Goal: Information Seeking & Learning: Learn about a topic

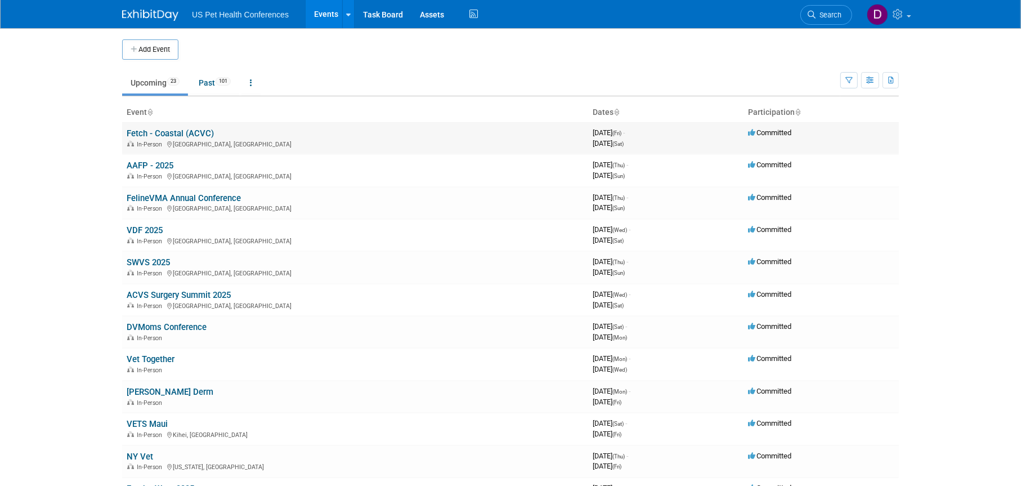
click at [200, 140] on div "In-Person National Harbor, MD" at bounding box center [355, 143] width 457 height 9
click at [173, 135] on link "Fetch - Coastal (ACVC)" at bounding box center [170, 133] width 87 height 10
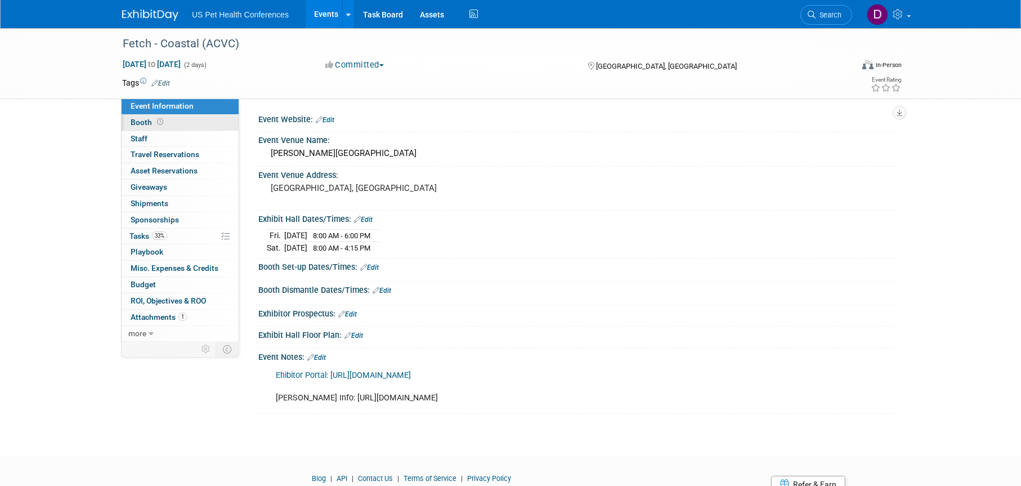
click at [142, 122] on span "Booth" at bounding box center [148, 122] width 35 height 9
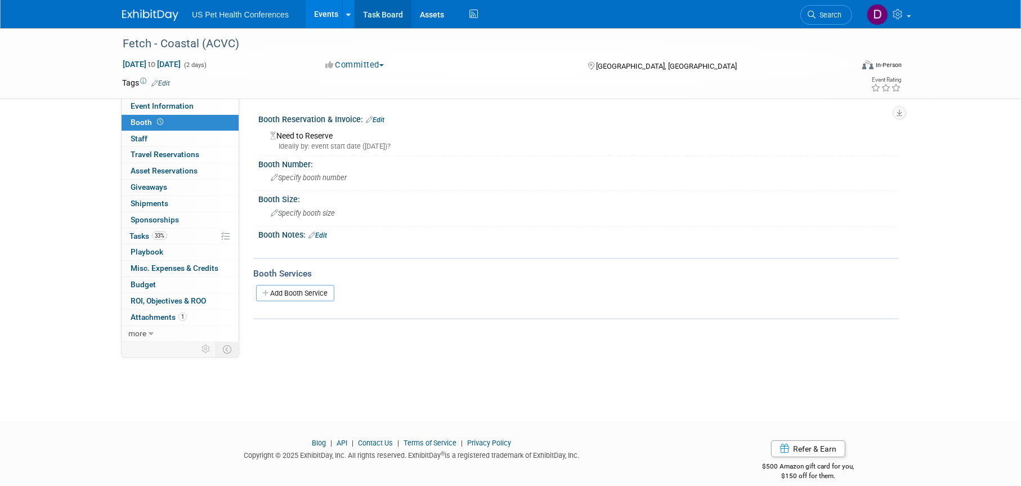
click at [378, 24] on link "Task Board" at bounding box center [383, 14] width 57 height 28
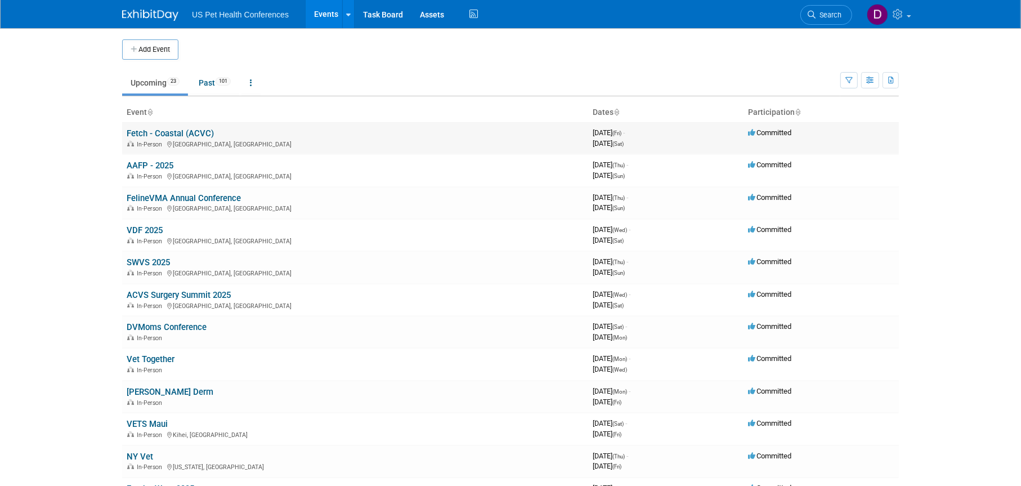
click at [180, 135] on link "Fetch - Coastal (ACVC)" at bounding box center [170, 133] width 87 height 10
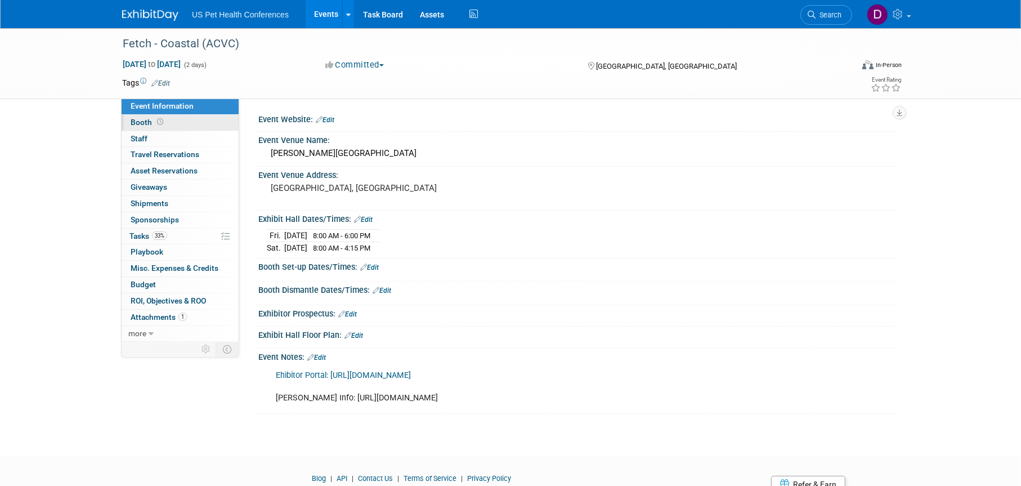
click at [159, 124] on icon at bounding box center [160, 122] width 6 height 6
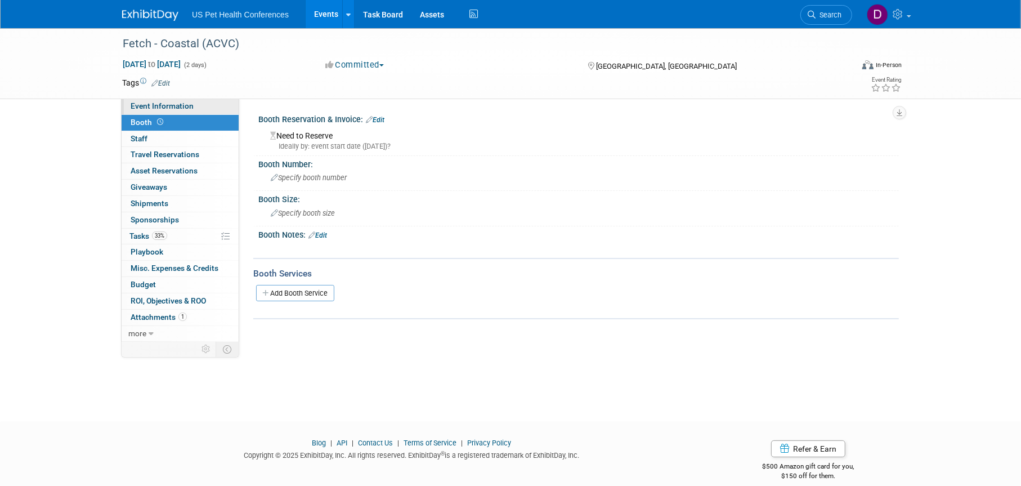
click at [170, 106] on span "Event Information" at bounding box center [162, 105] width 63 height 9
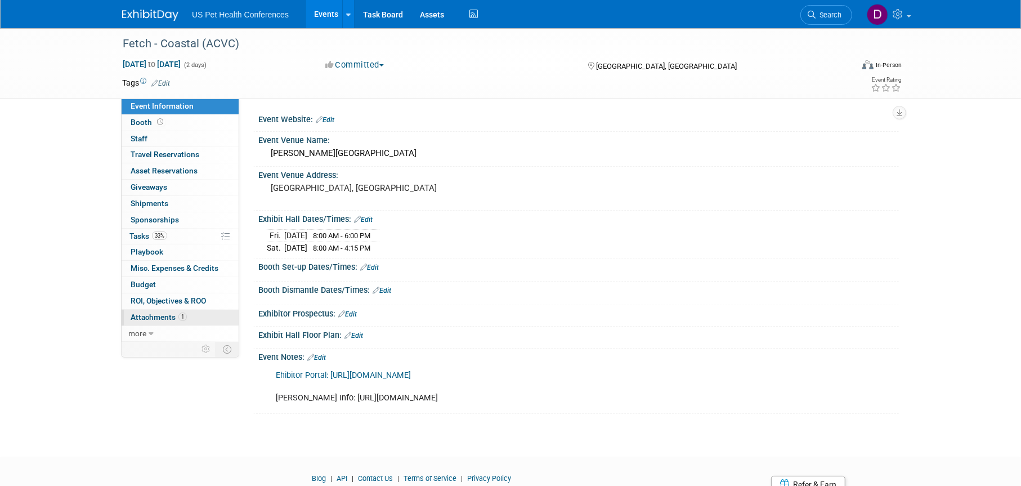
click at [160, 320] on span "Attachments 1" at bounding box center [159, 316] width 56 height 9
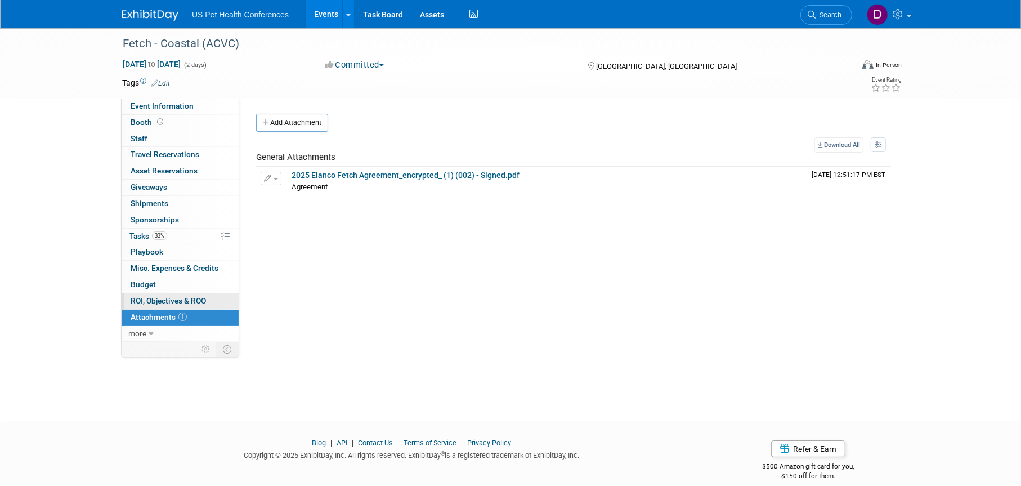
click at [173, 298] on span "ROI, Objectives & ROO 0" at bounding box center [168, 300] width 75 height 9
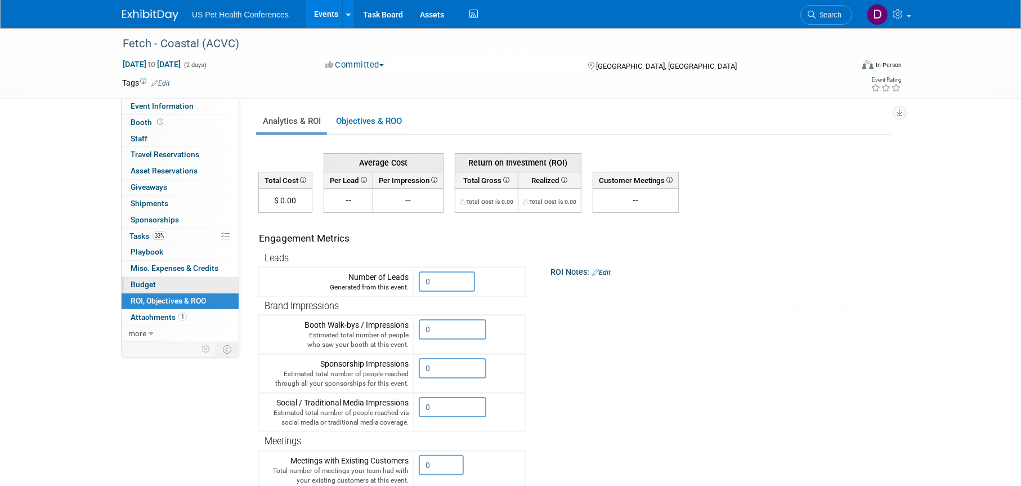
click at [166, 284] on link "Budget" at bounding box center [180, 285] width 117 height 16
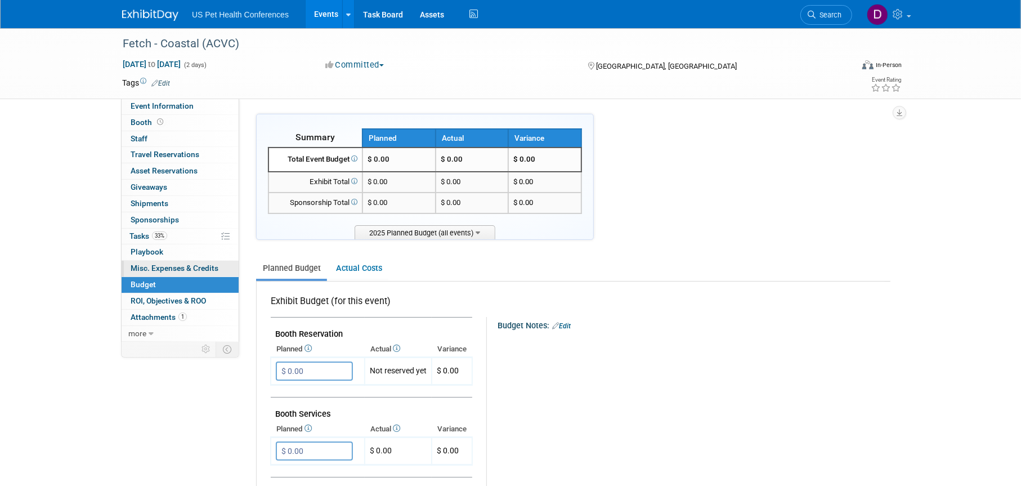
click at [169, 270] on span "Misc. Expenses & Credits 0" at bounding box center [175, 267] width 88 height 9
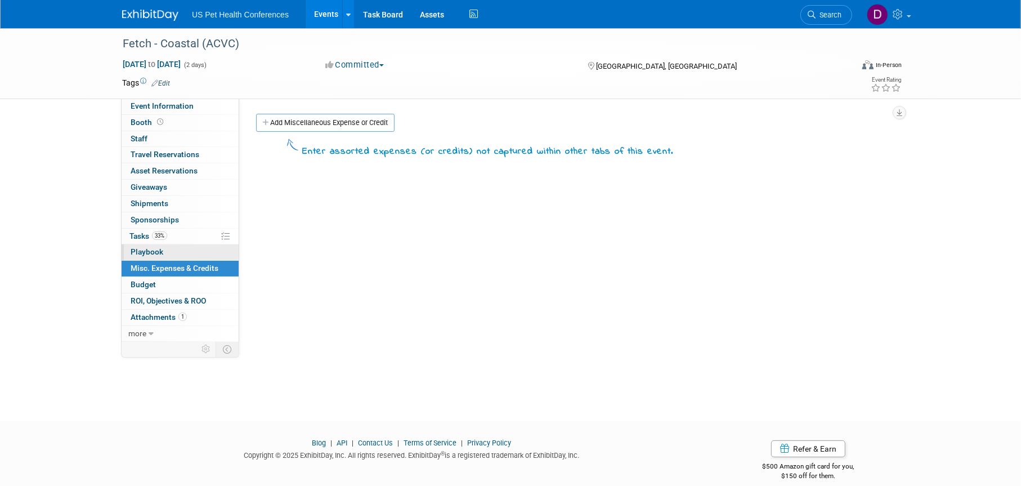
click at [167, 252] on link "0 Playbook 0" at bounding box center [180, 252] width 117 height 16
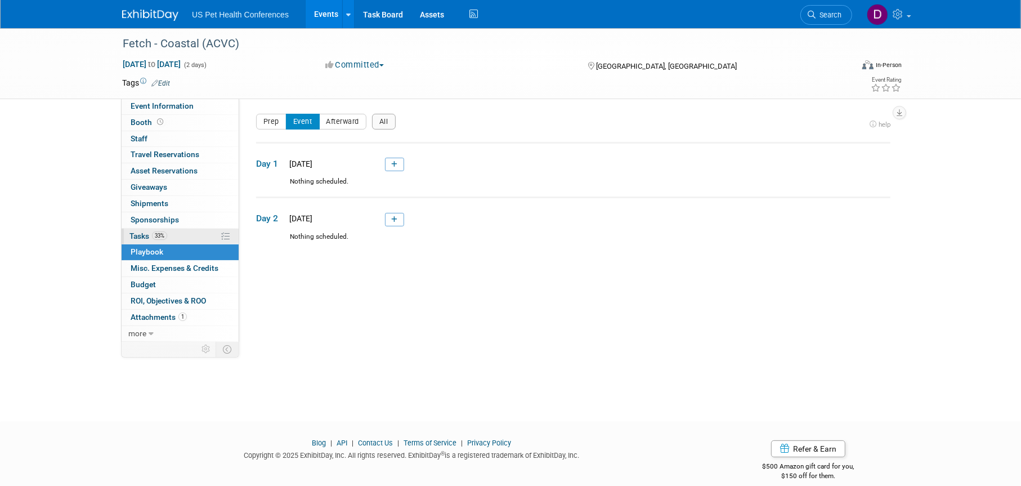
click at [166, 242] on link "33% Tasks 33%" at bounding box center [180, 237] width 117 height 16
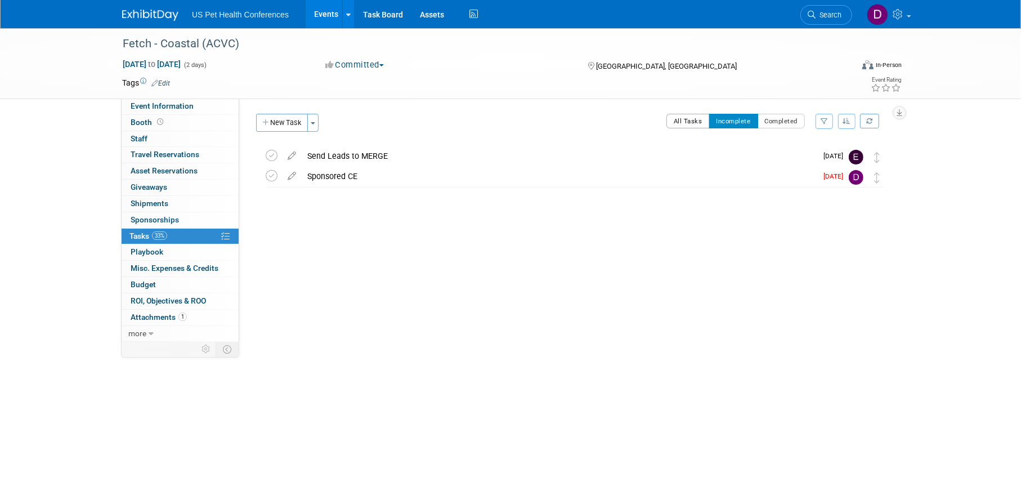
click at [693, 123] on button "All Tasks" at bounding box center [688, 121] width 43 height 15
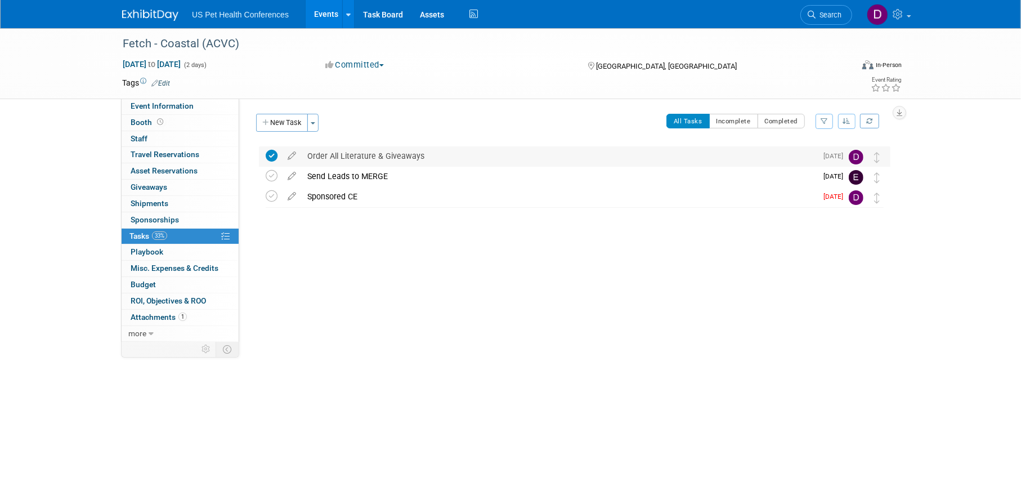
click at [395, 154] on div "Order All Literature & Giveaways" at bounding box center [559, 155] width 515 height 19
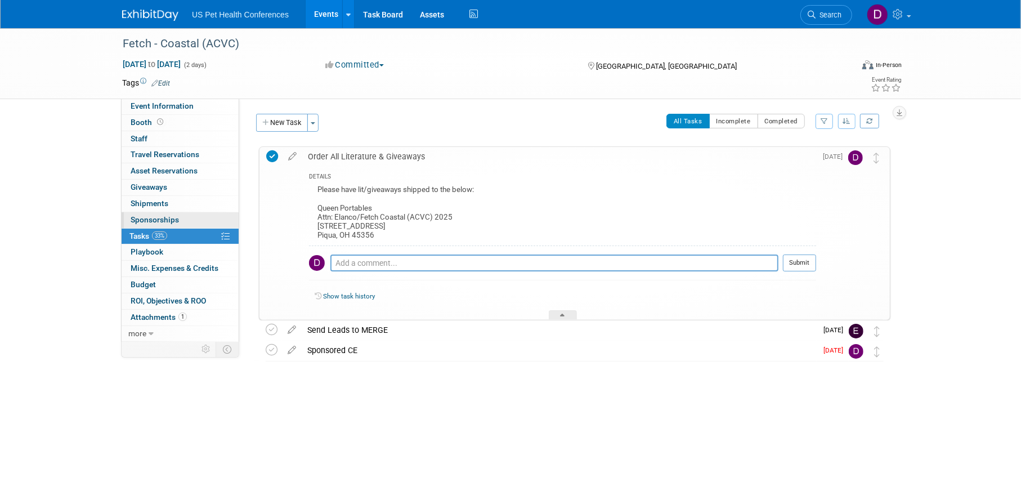
click at [146, 218] on span "Sponsorships 0" at bounding box center [155, 219] width 48 height 9
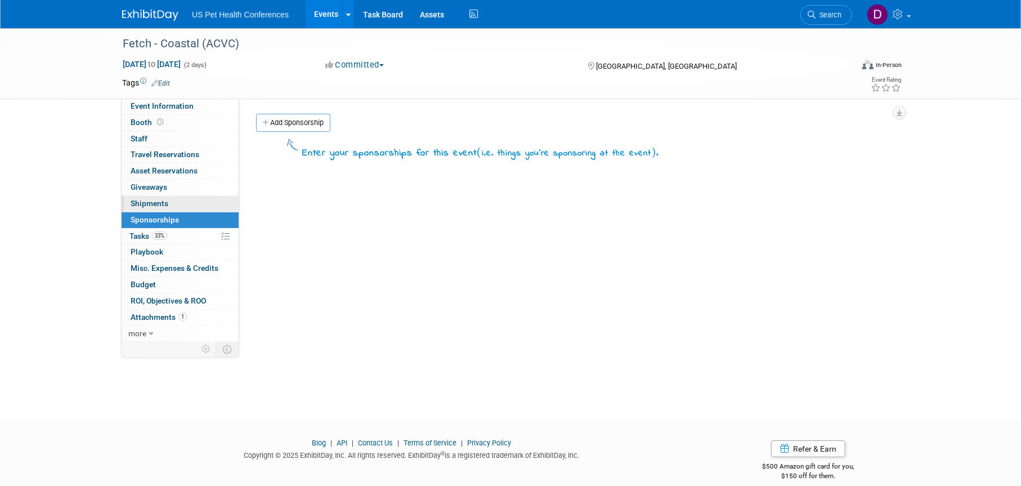
click at [146, 204] on span "Shipments 0" at bounding box center [150, 203] width 38 height 9
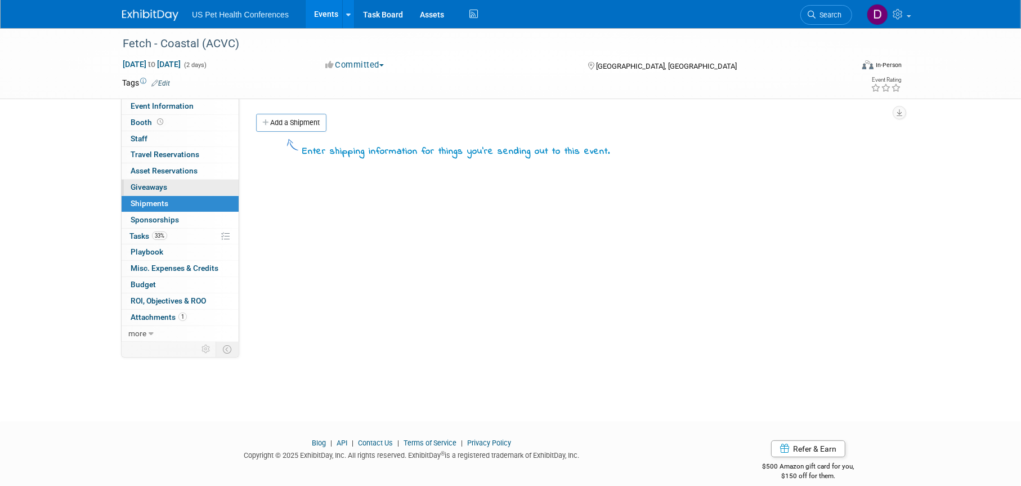
click at [154, 190] on span "Giveaways 0" at bounding box center [149, 186] width 37 height 9
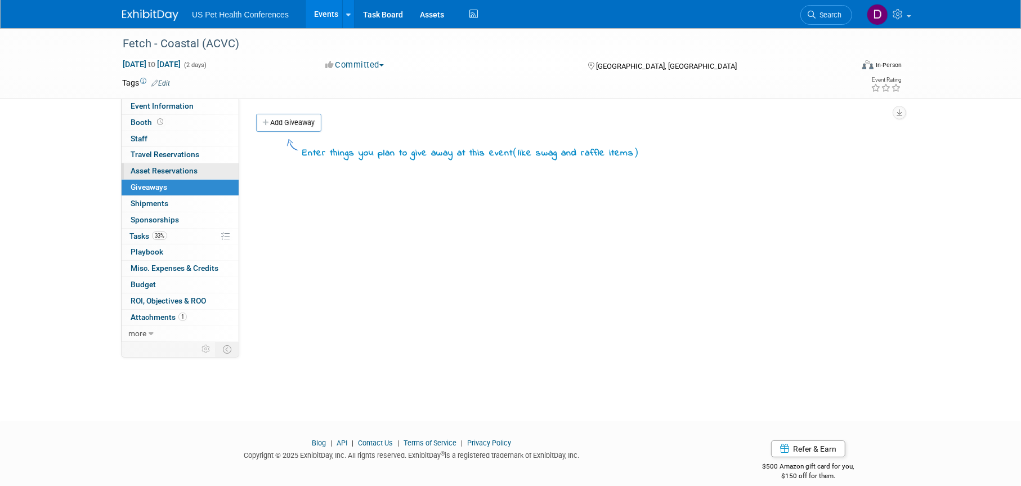
click at [160, 172] on span "Asset Reservations 0" at bounding box center [164, 170] width 67 height 9
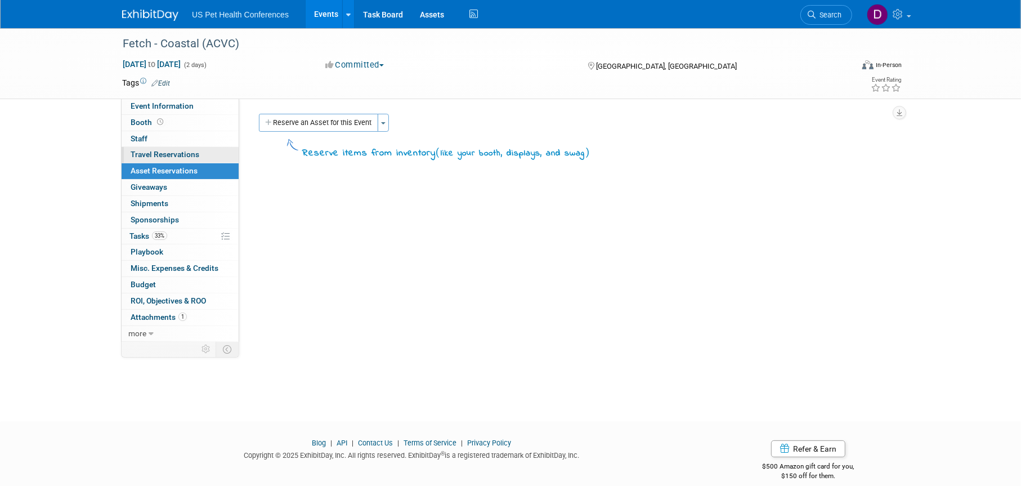
click at [164, 157] on span "Travel Reservations 0" at bounding box center [165, 154] width 69 height 9
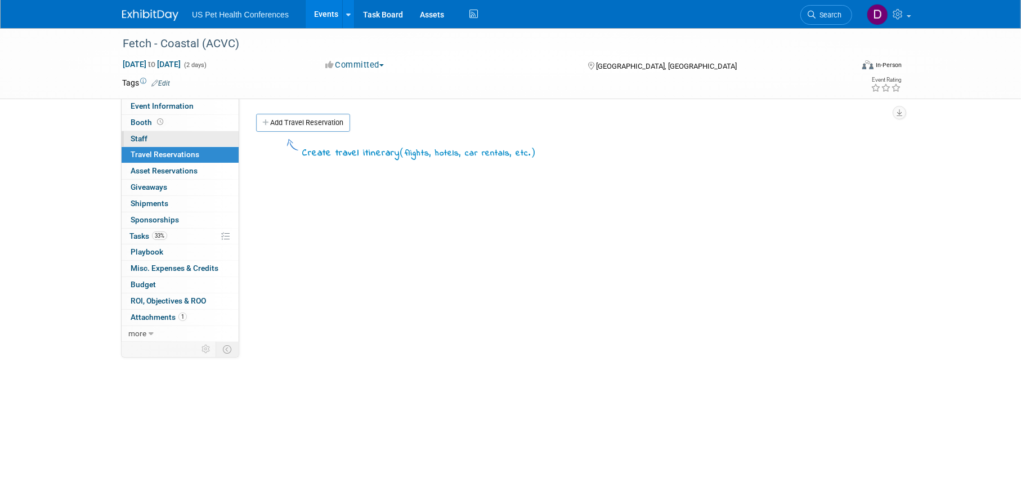
click at [173, 138] on link "0 Staff 0" at bounding box center [180, 139] width 117 height 16
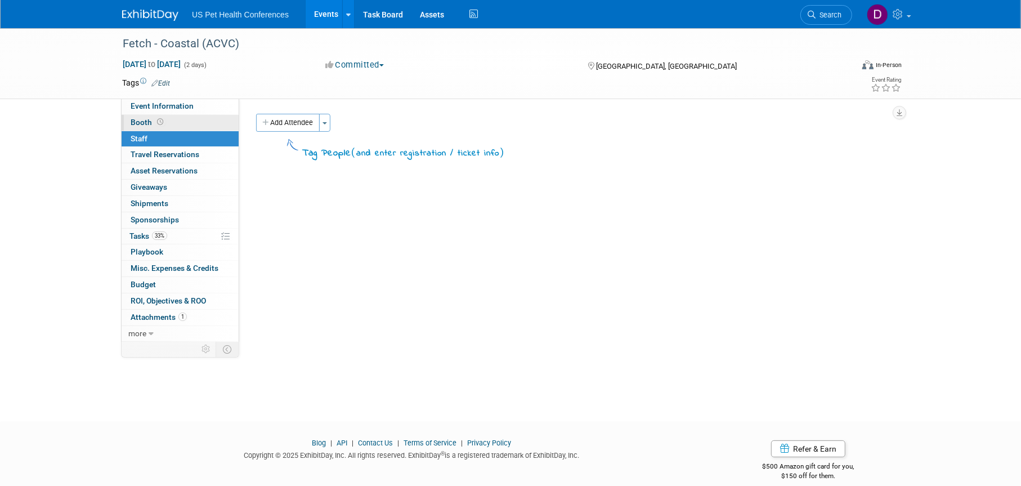
click at [180, 125] on link "Booth" at bounding box center [180, 123] width 117 height 16
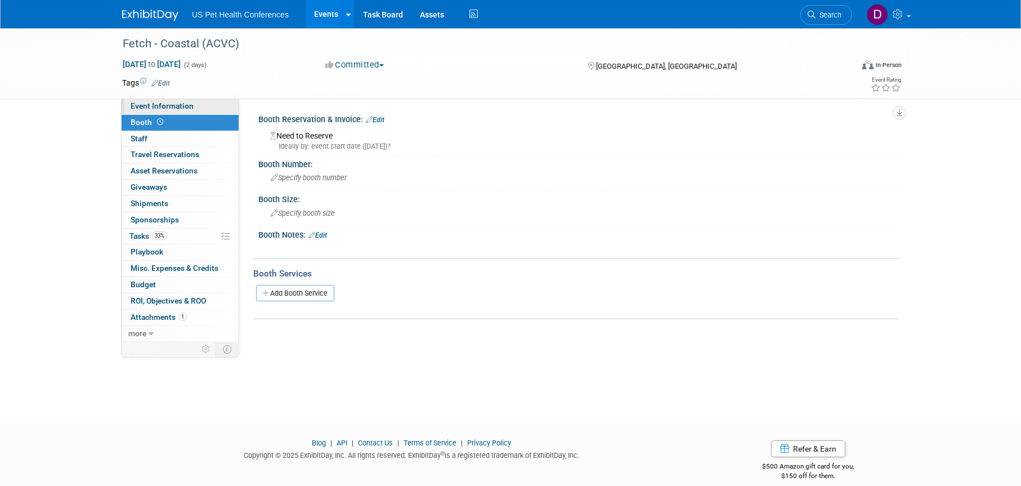
click at [187, 109] on span "Event Information" at bounding box center [162, 105] width 63 height 9
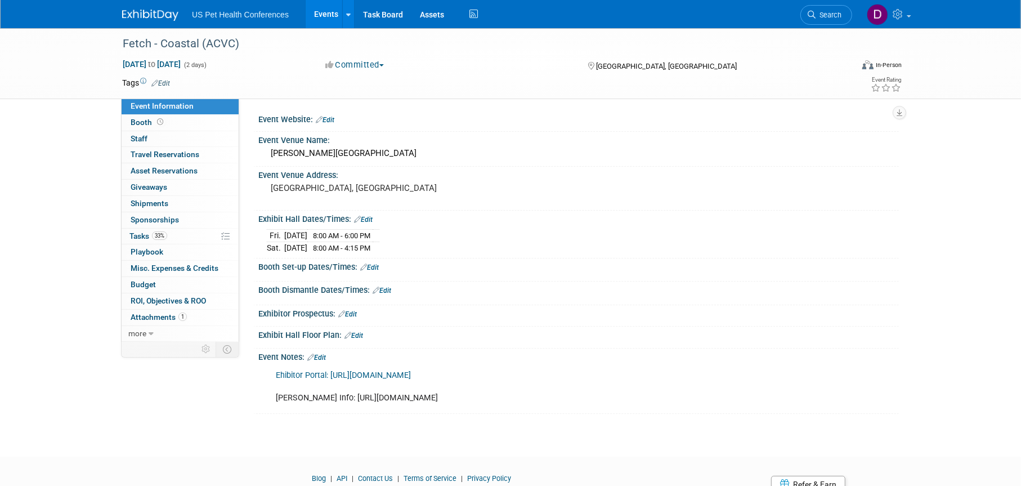
click at [797, 403] on div "Ehibitor Portal: https://login.bizzabo.com/partners/signup?inviteToken=8cc09ed2…" at bounding box center [578, 385] width 641 height 49
click at [662, 438] on body "US Pet Health Conferences Events Add Event Bulk Upload Events Shareable Event B…" at bounding box center [510, 243] width 1021 height 486
click at [789, 402] on div "Ehibitor Portal: https://login.bizzabo.com/partners/signup?inviteToken=8cc09ed2…" at bounding box center [578, 385] width 641 height 49
click at [441, 431] on div "Fetch - Coastal (ACVC) Sep 12, 2025 to Sep 13, 2025 (2 days) Sep 12, 2025 to Se…" at bounding box center [510, 232] width 1021 height 408
click at [324, 7] on link "Events" at bounding box center [326, 14] width 41 height 28
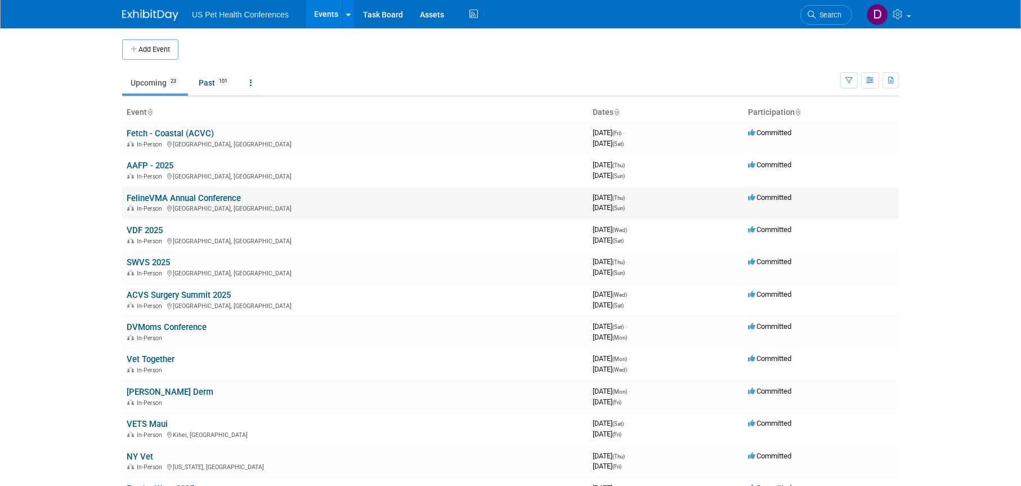
click at [169, 197] on link "FelineVMA Annual Conference" at bounding box center [184, 198] width 114 height 10
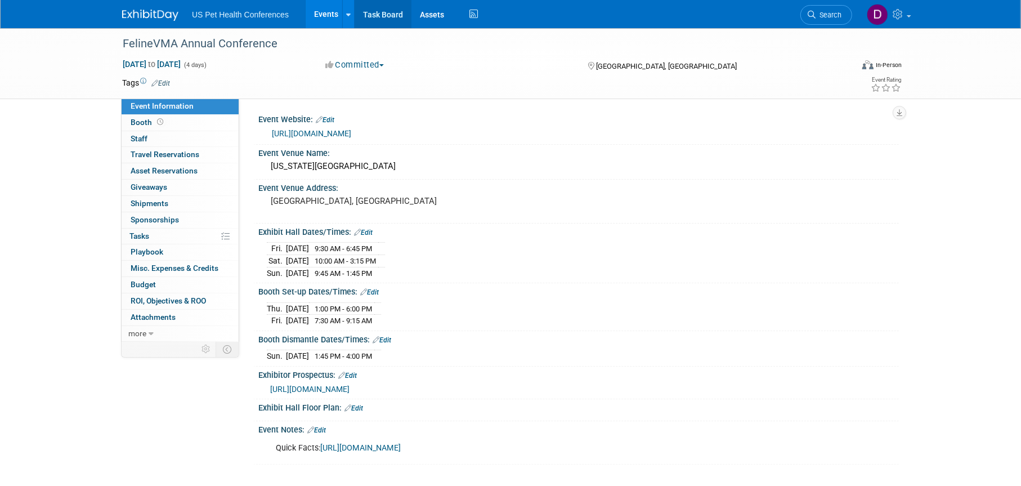
click at [370, 11] on link "Task Board" at bounding box center [383, 14] width 57 height 28
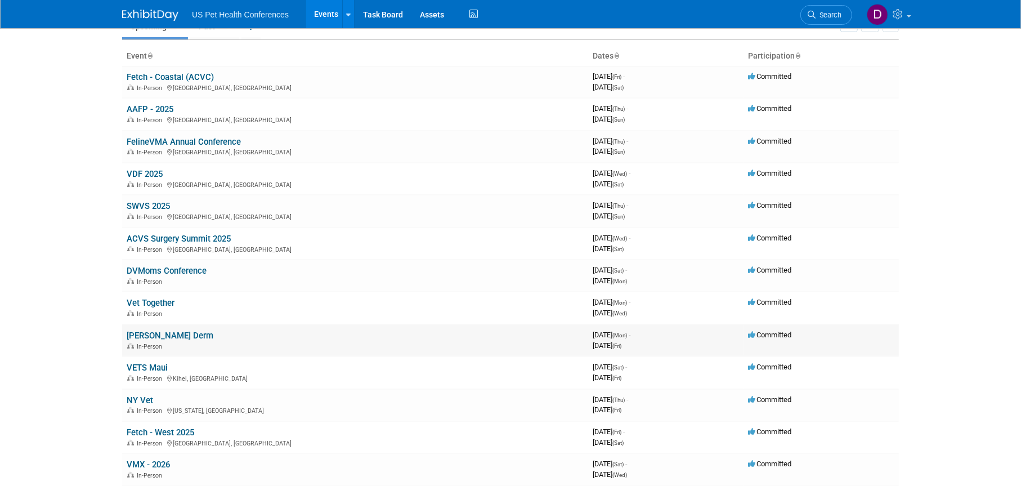
scroll to position [113, 0]
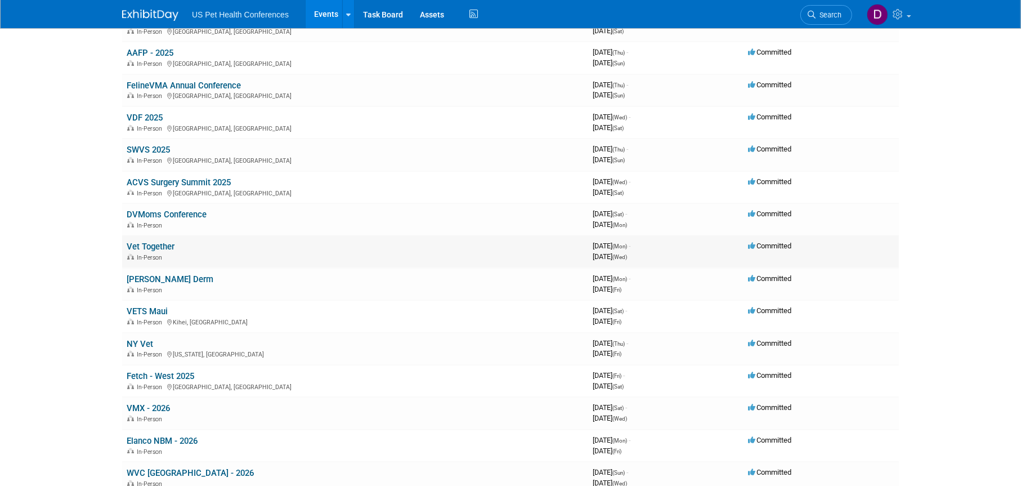
click at [151, 247] on link "Vet Together" at bounding box center [151, 247] width 48 height 10
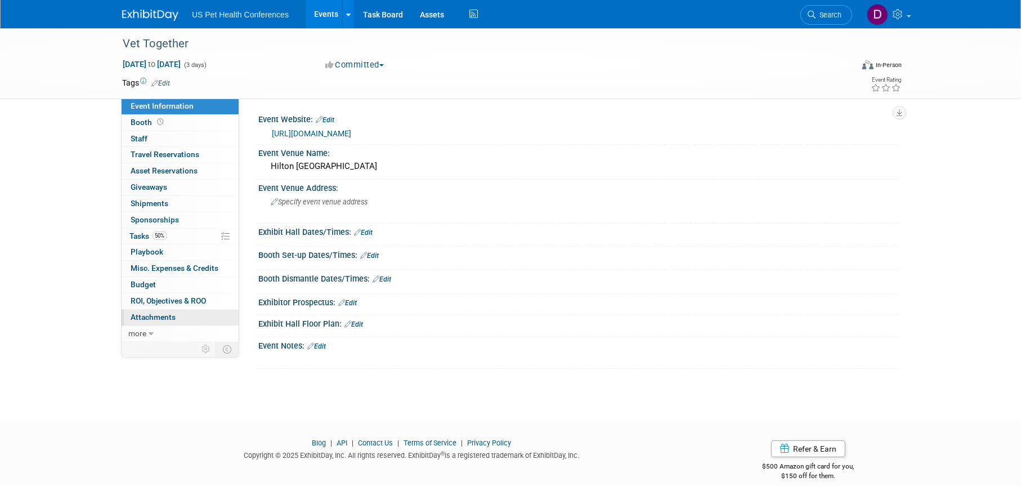
click at [142, 315] on span "Attachments 0" at bounding box center [153, 316] width 45 height 9
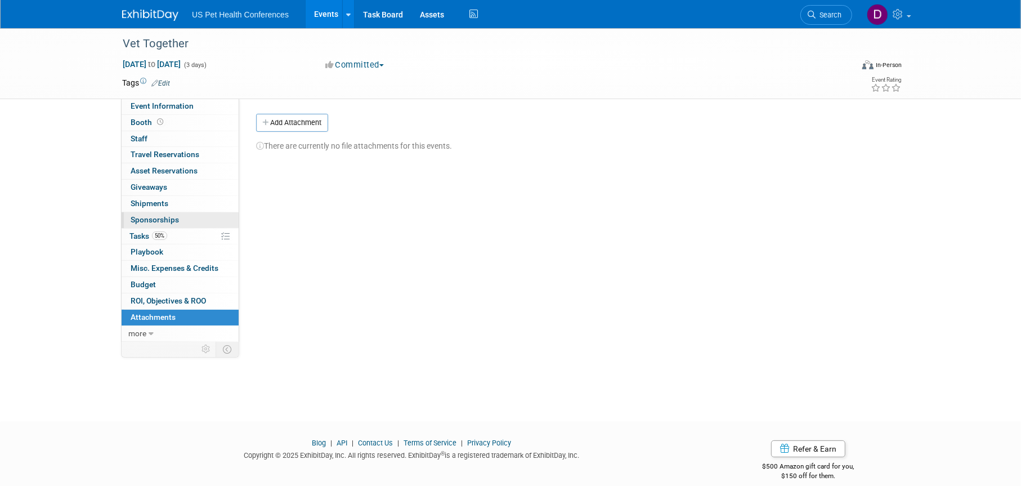
click at [150, 218] on span "Sponsorships 0" at bounding box center [155, 219] width 48 height 9
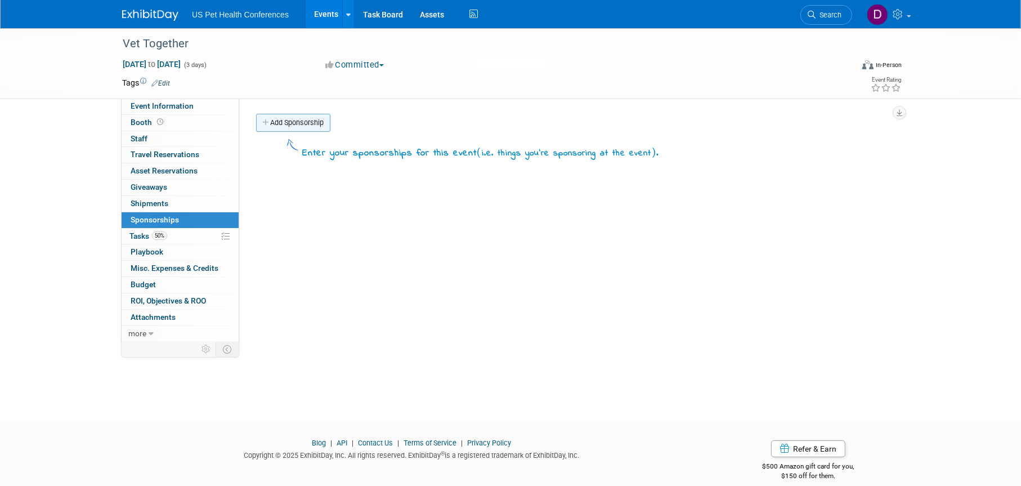
click at [266, 123] on icon at bounding box center [266, 122] width 8 height 7
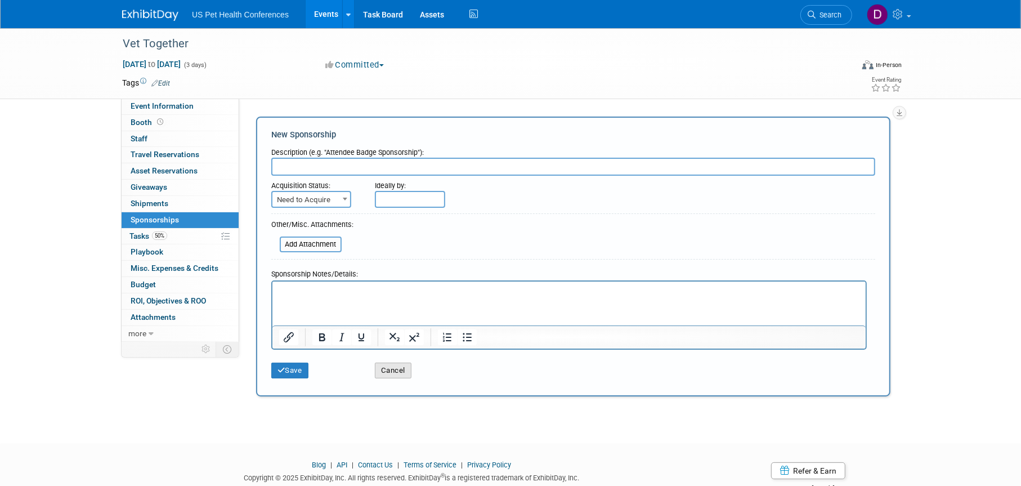
click at [396, 363] on button "Cancel" at bounding box center [393, 371] width 37 height 16
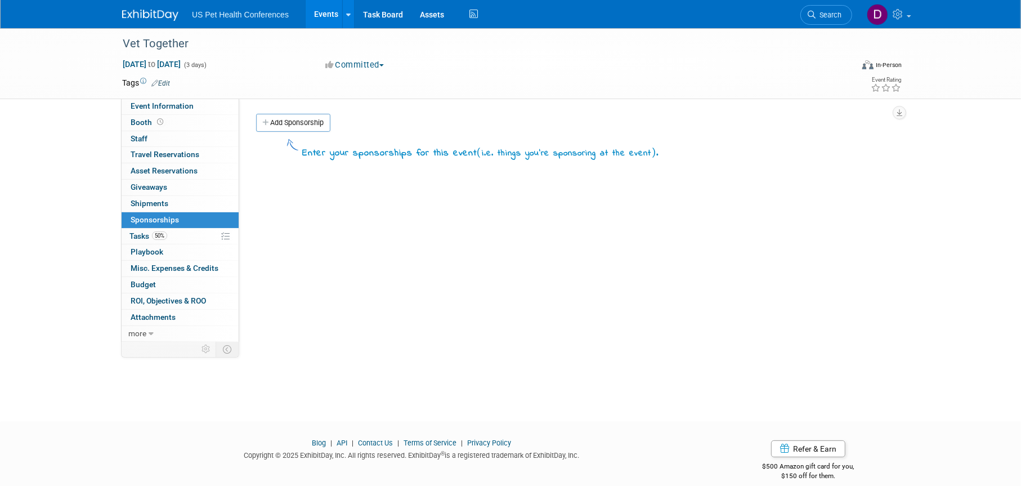
click at [388, 363] on div "Vet Together [DATE] to [DATE] (3 days) [DATE] to [DATE] Committed Committed Con…" at bounding box center [510, 214] width 1021 height 373
click at [549, 271] on div "Event Website: Edit [URL][DOMAIN_NAME] Event Venue Name: [GEOGRAPHIC_DATA] Even…" at bounding box center [569, 220] width 660 height 243
